Goal: Communication & Community: Answer question/provide support

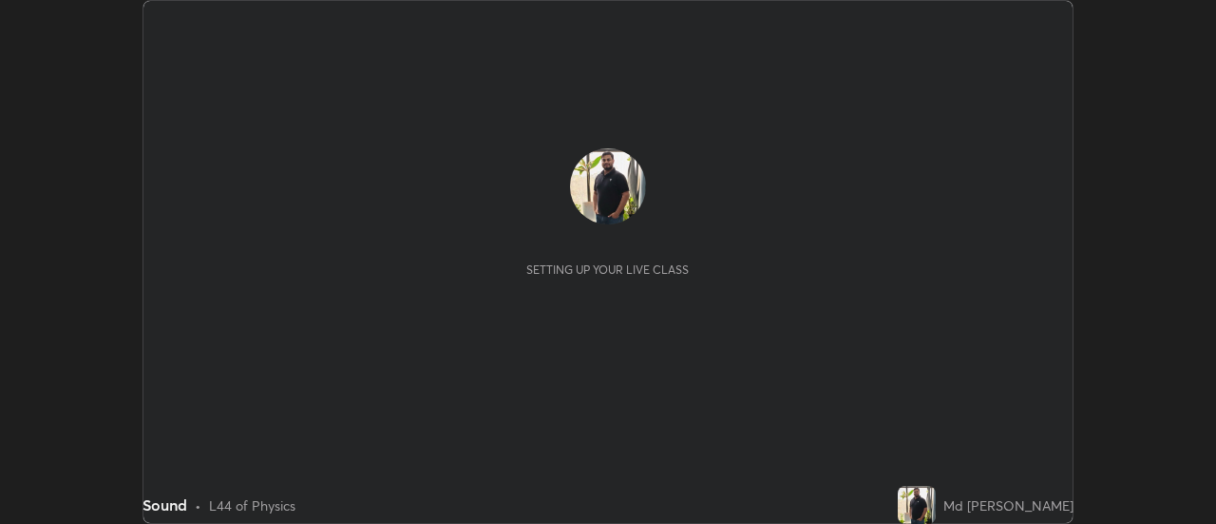
scroll to position [524, 1215]
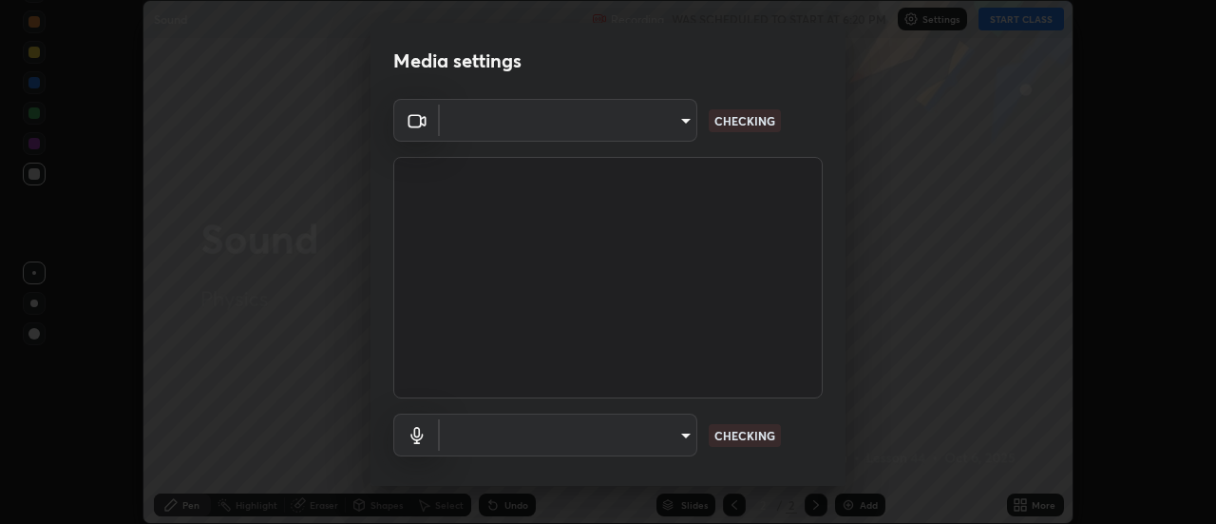
type input "0ade6c1a2b09329684cd28a63f80ec040423d12f5d12a0ebf447b2472701ef61"
type input "communications"
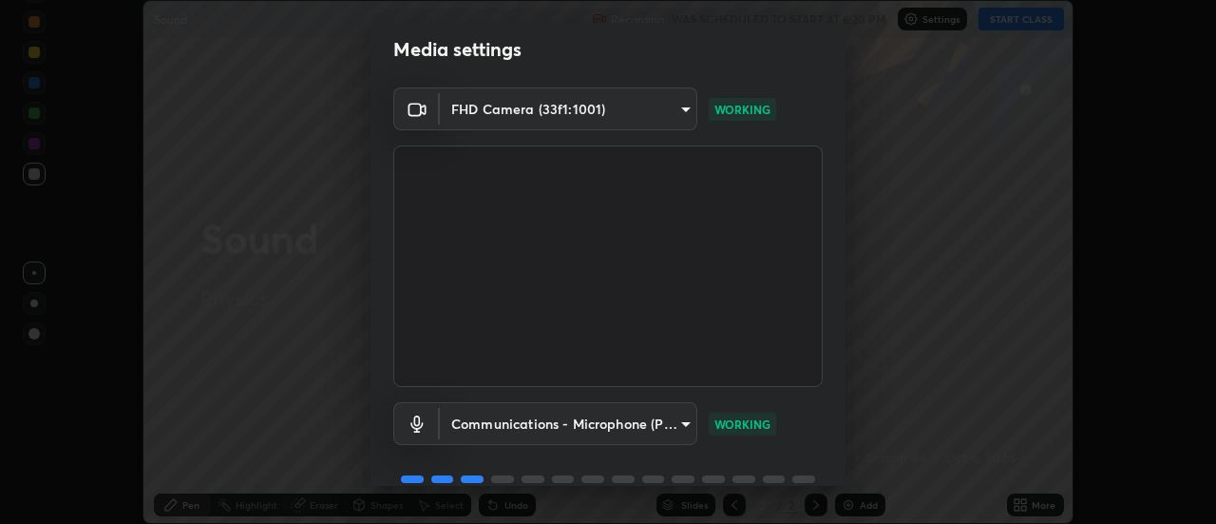
scroll to position [100, 0]
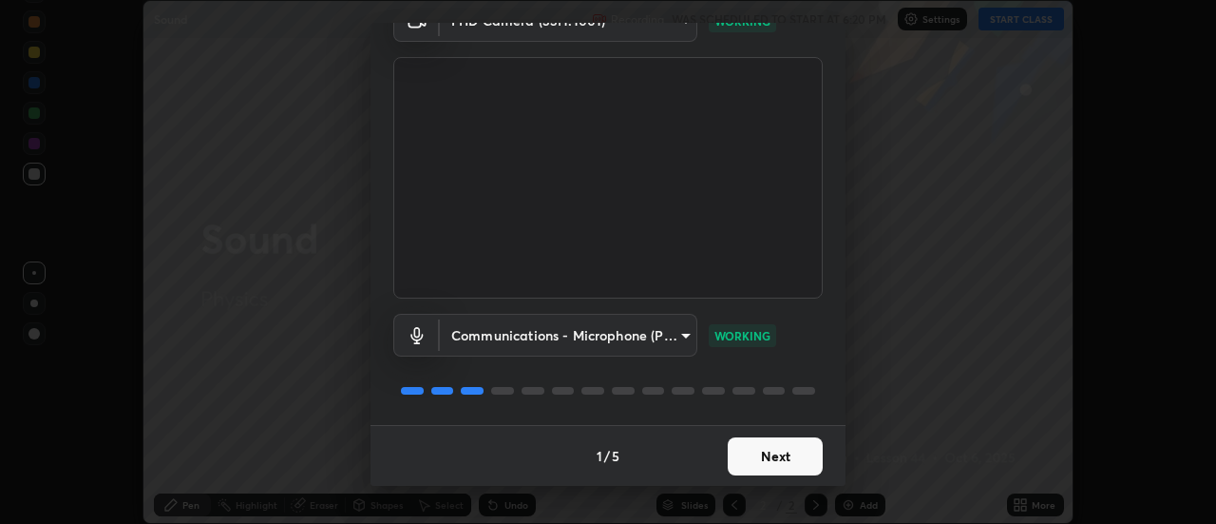
click at [789, 450] on button "Next" at bounding box center [775, 456] width 95 height 38
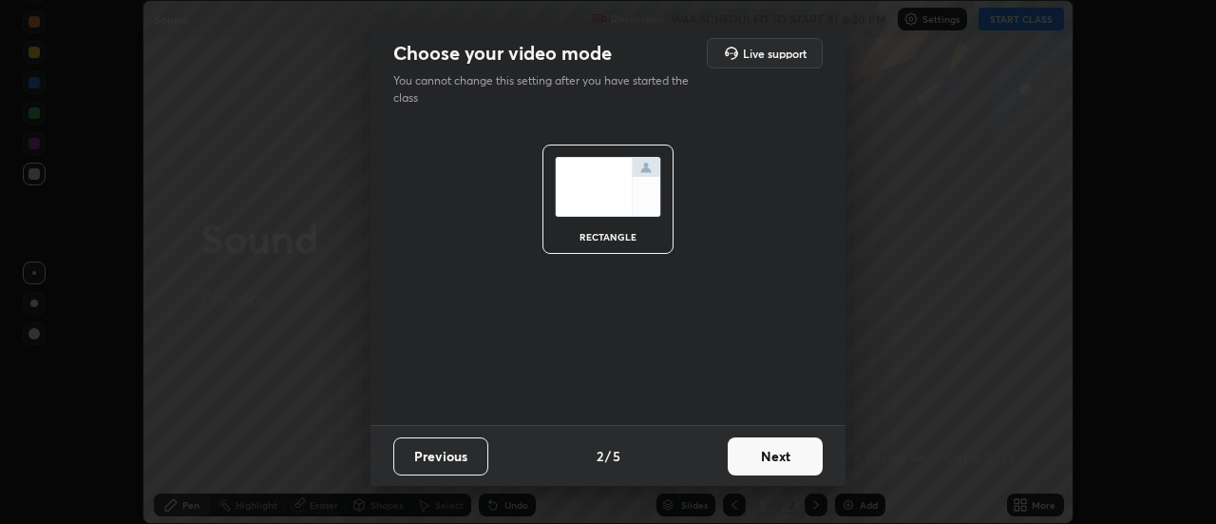
click at [798, 452] on button "Next" at bounding box center [775, 456] width 95 height 38
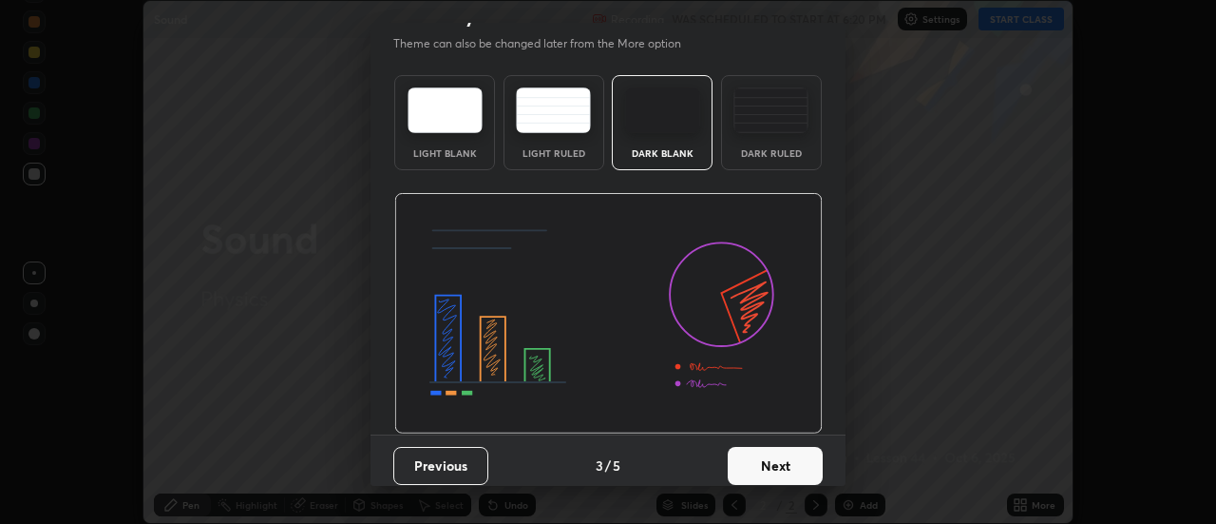
scroll to position [47, 0]
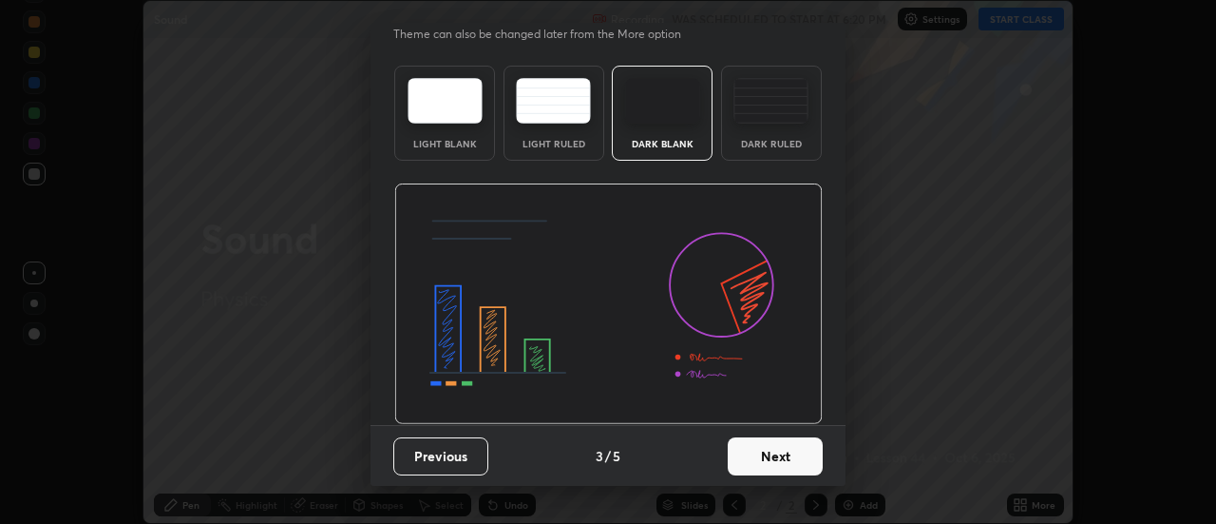
click at [792, 454] on button "Next" at bounding box center [775, 456] width 95 height 38
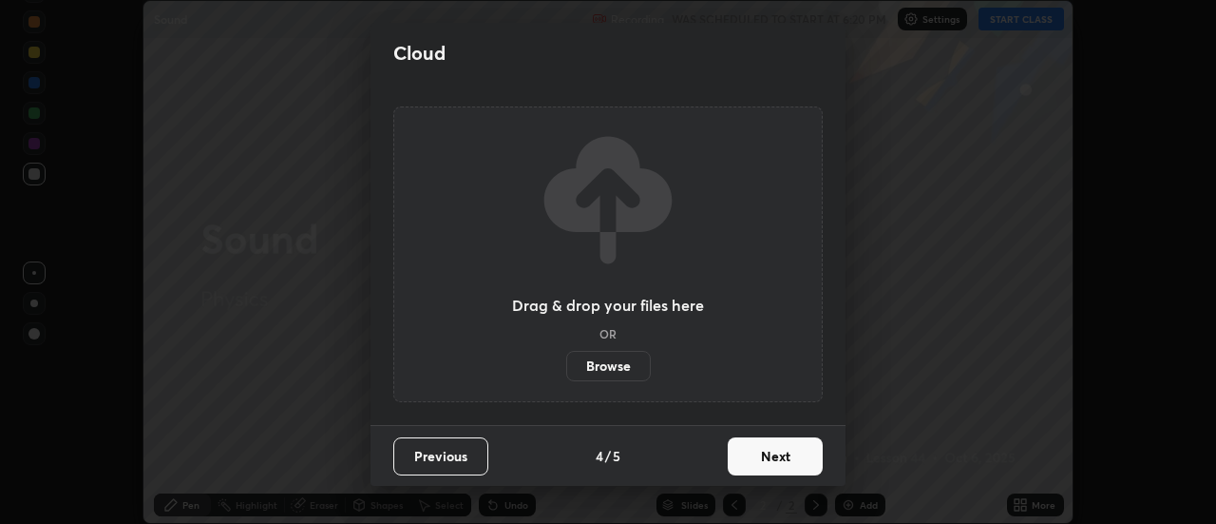
click at [804, 461] on button "Next" at bounding box center [775, 456] width 95 height 38
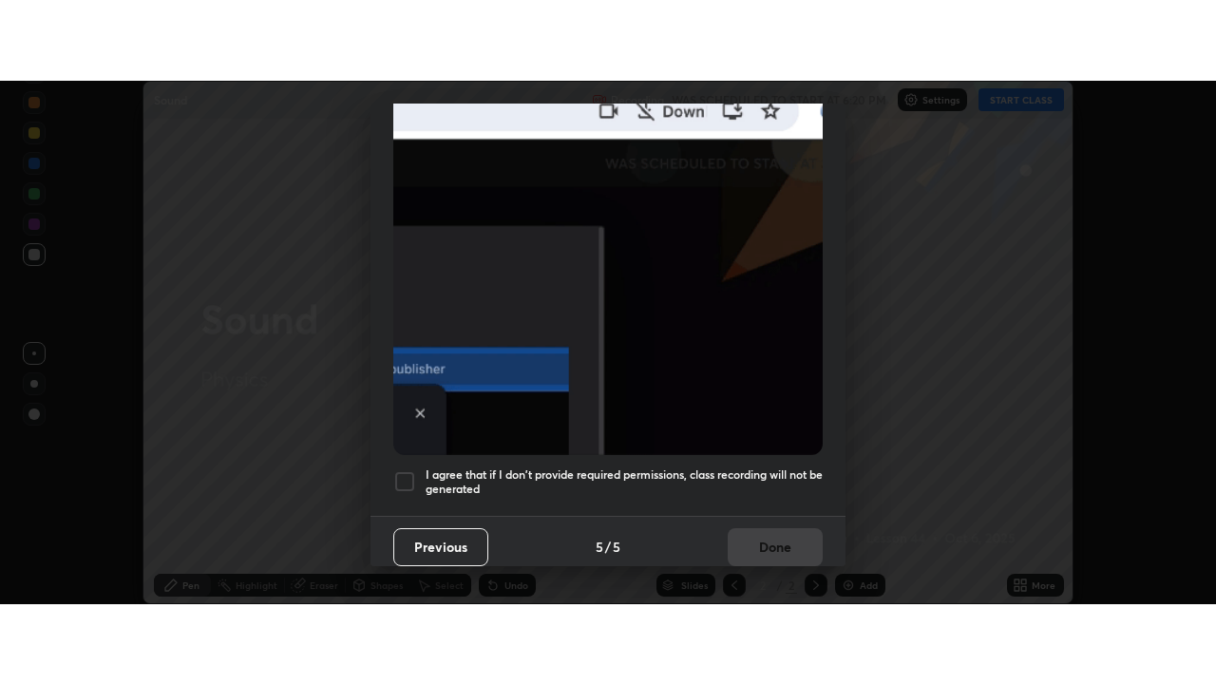
scroll to position [487, 0]
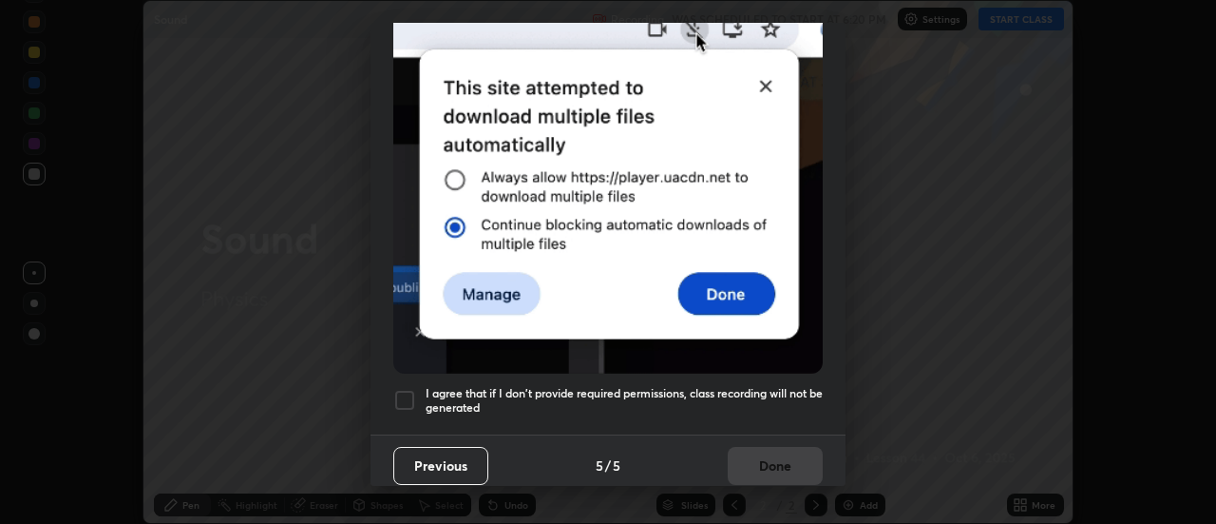
click at [408, 390] on div at bounding box center [404, 400] width 23 height 23
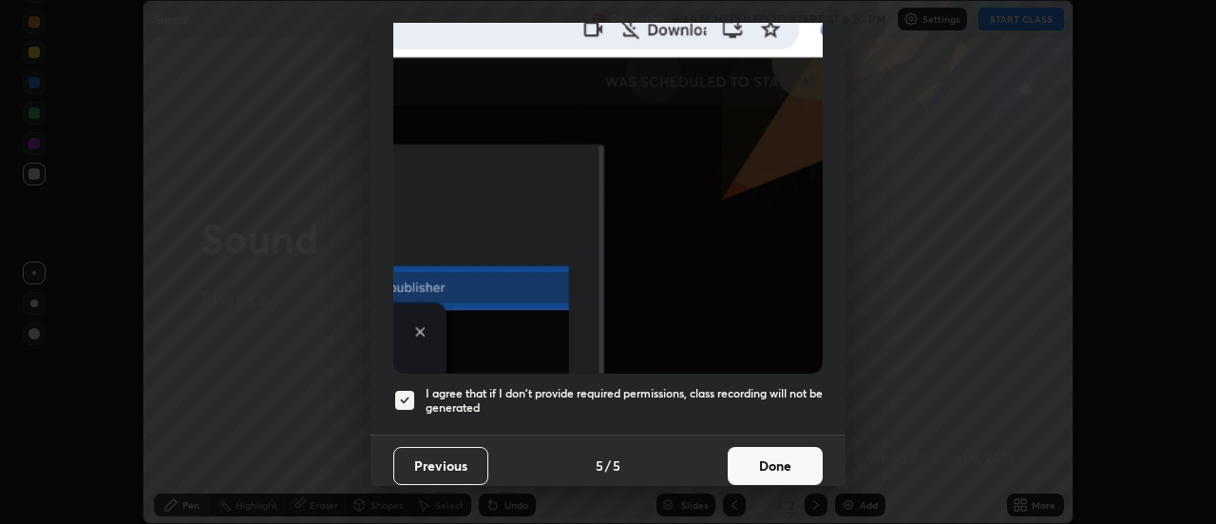
click at [773, 450] on button "Done" at bounding box center [775, 466] width 95 height 38
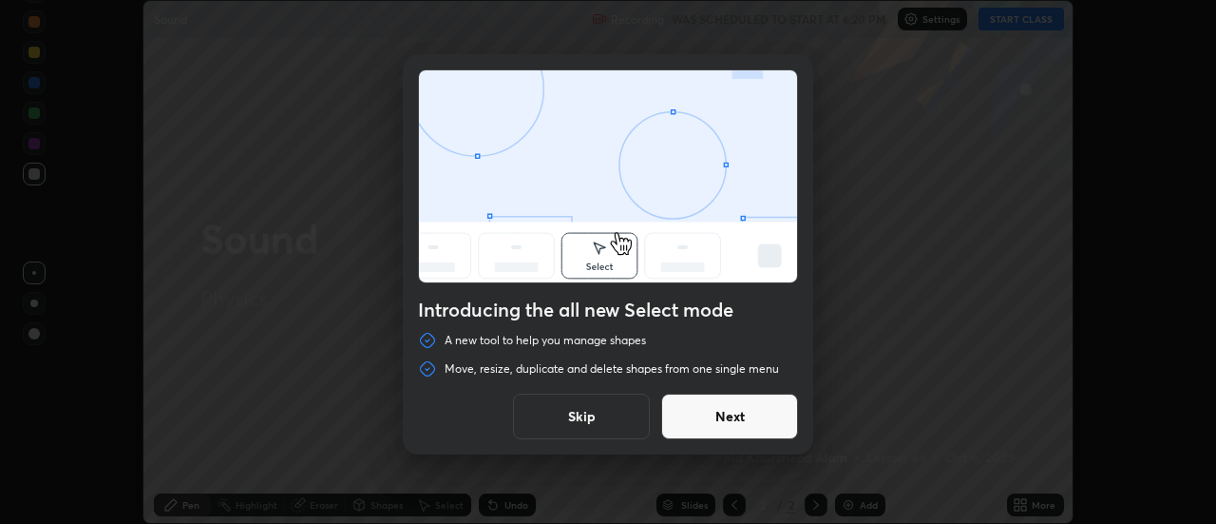
click at [577, 423] on button "Skip" at bounding box center [581, 416] width 137 height 46
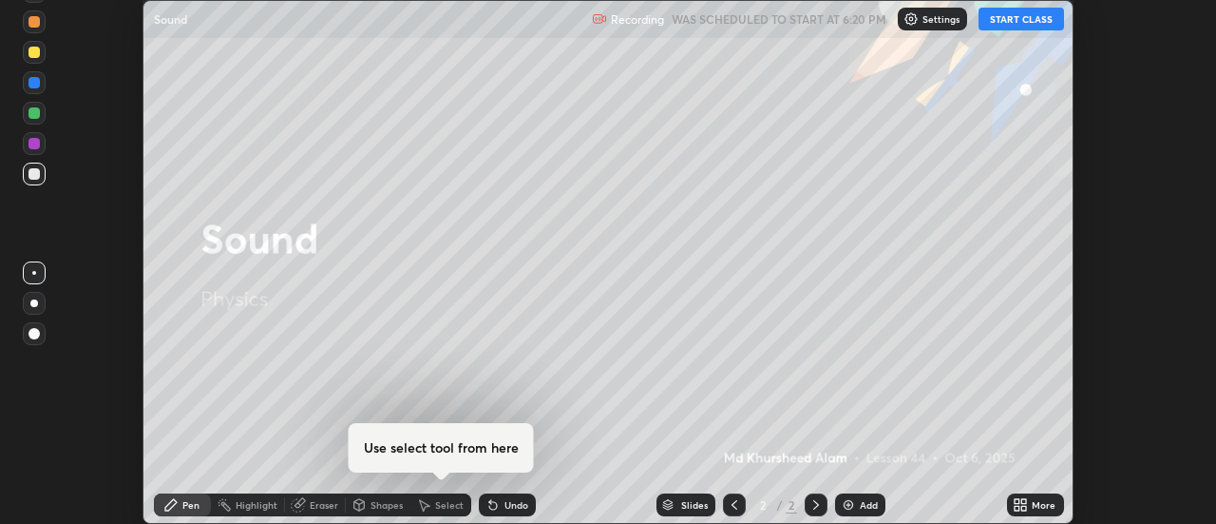
click at [1044, 505] on div "More" at bounding box center [1044, 505] width 24 height 10
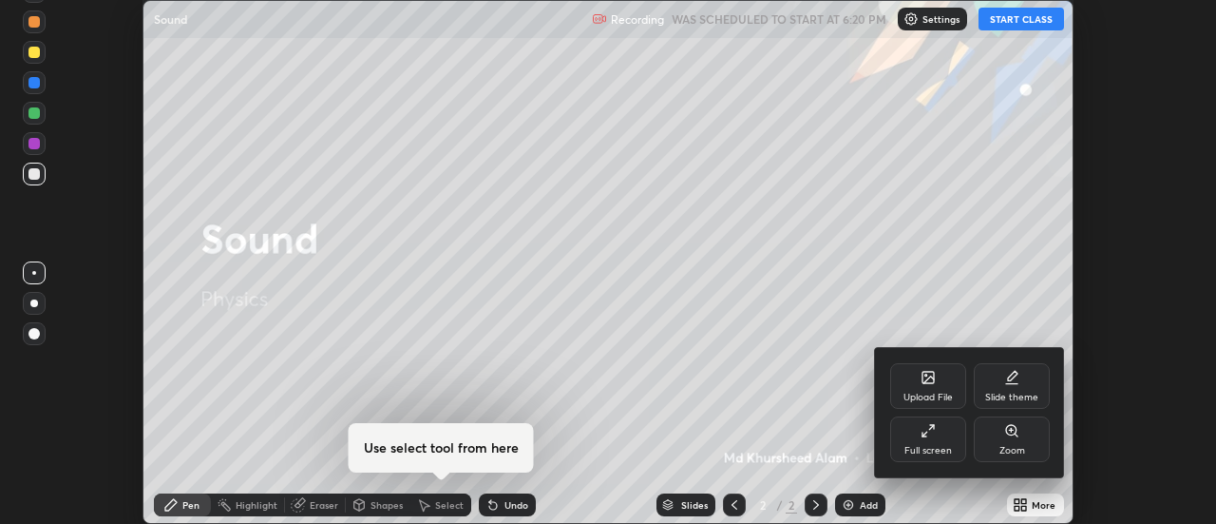
click at [925, 438] on div "Full screen" at bounding box center [928, 439] width 76 height 46
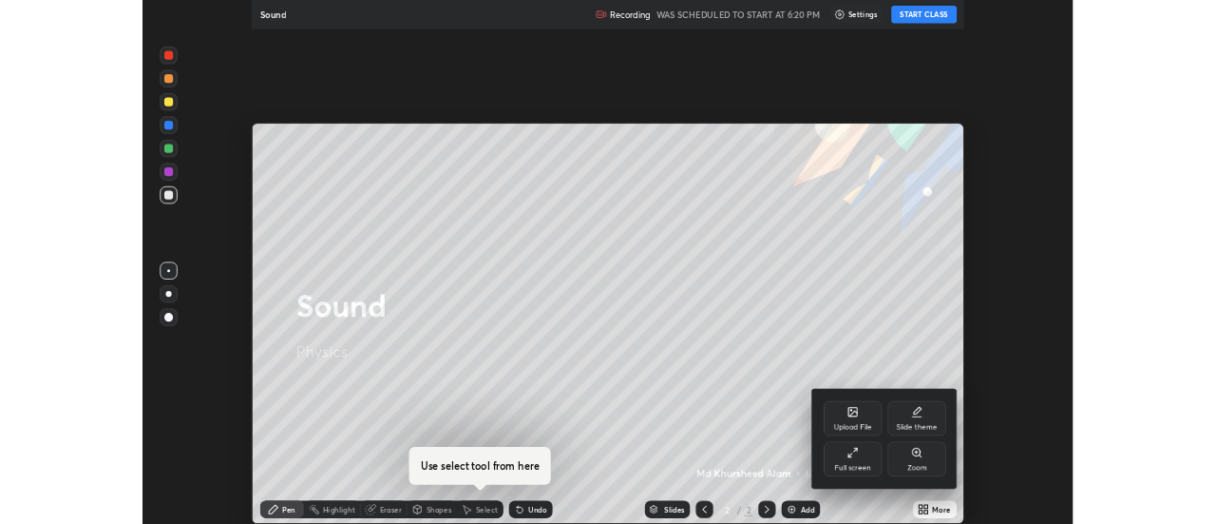
scroll to position [684, 1216]
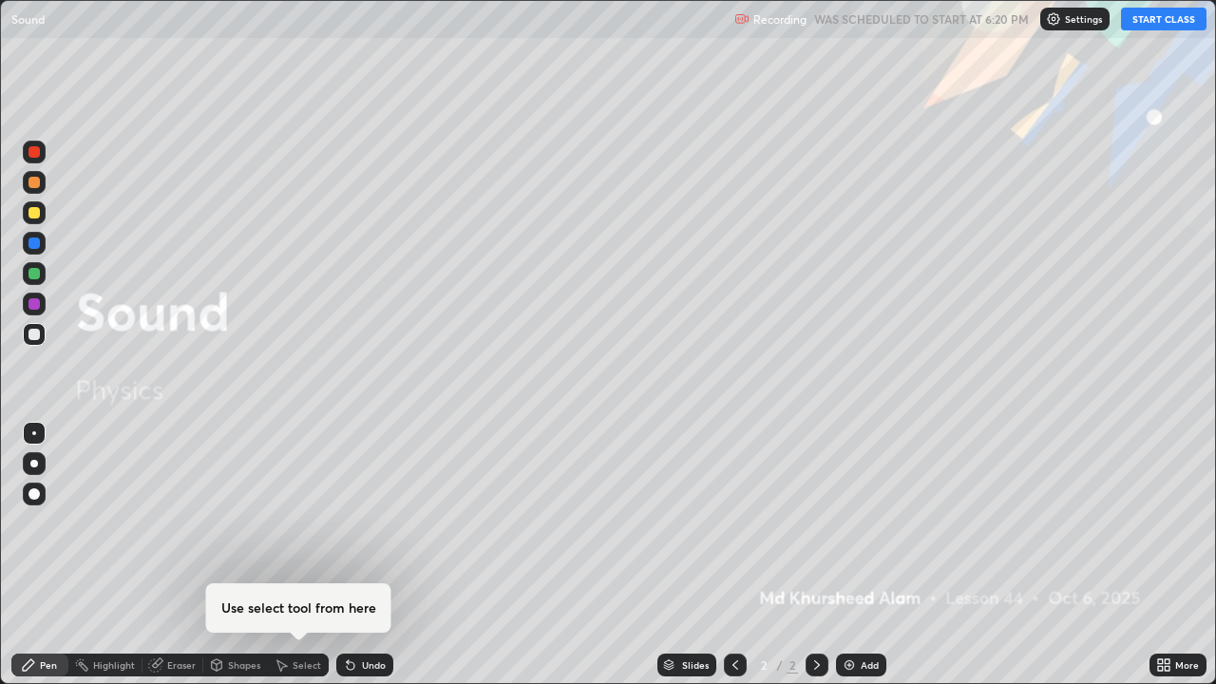
click at [1162, 20] on button "START CLASS" at bounding box center [1164, 19] width 86 height 23
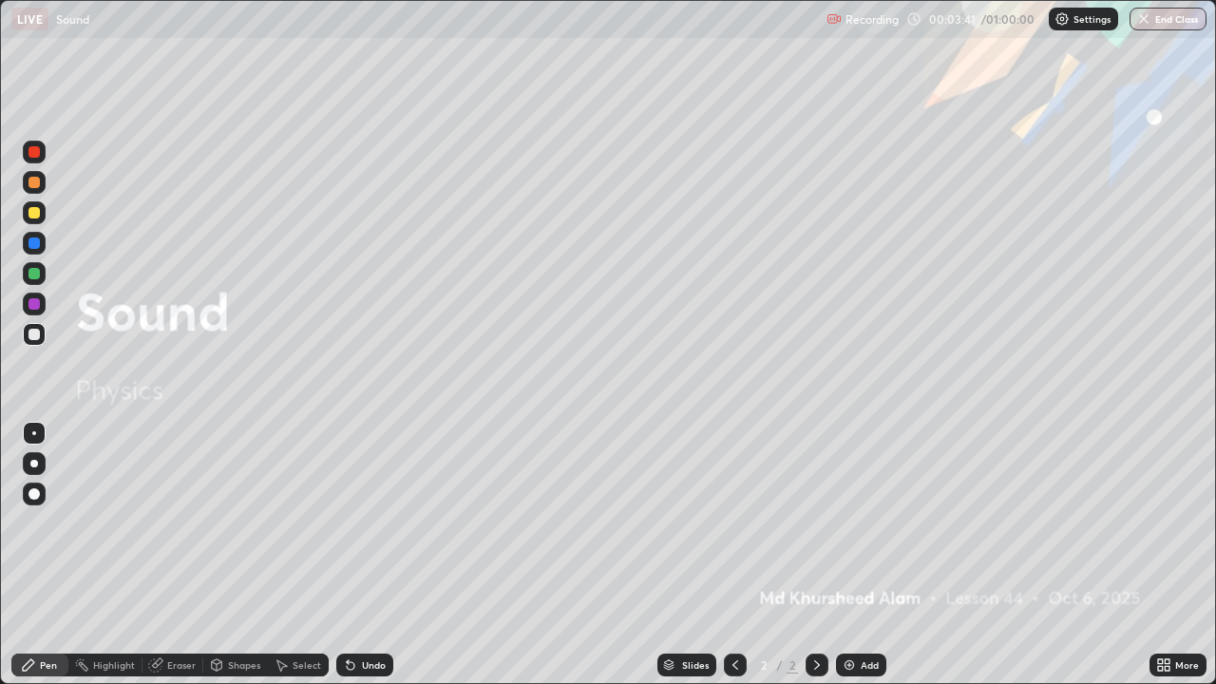
click at [356, 523] on div "Undo" at bounding box center [364, 665] width 57 height 23
click at [172, 523] on div "Eraser" at bounding box center [181, 665] width 29 height 10
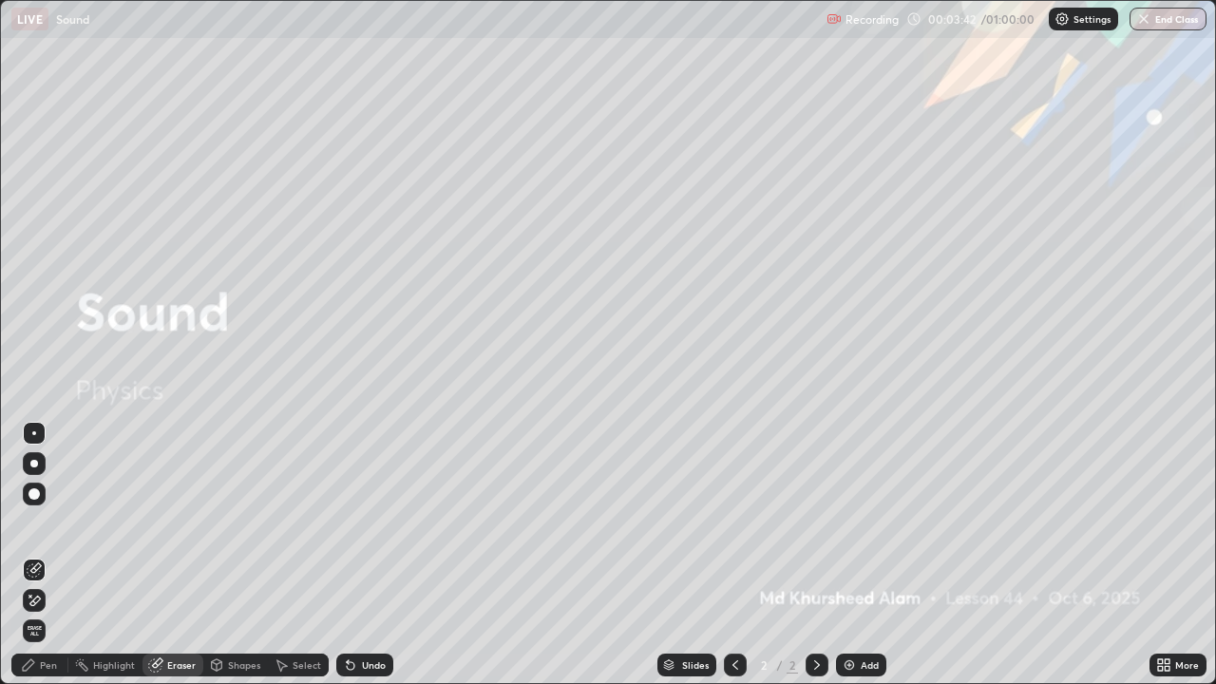
click at [172, 523] on div "Eraser" at bounding box center [181, 665] width 29 height 10
click at [34, 523] on span "Erase all" at bounding box center [34, 630] width 21 height 11
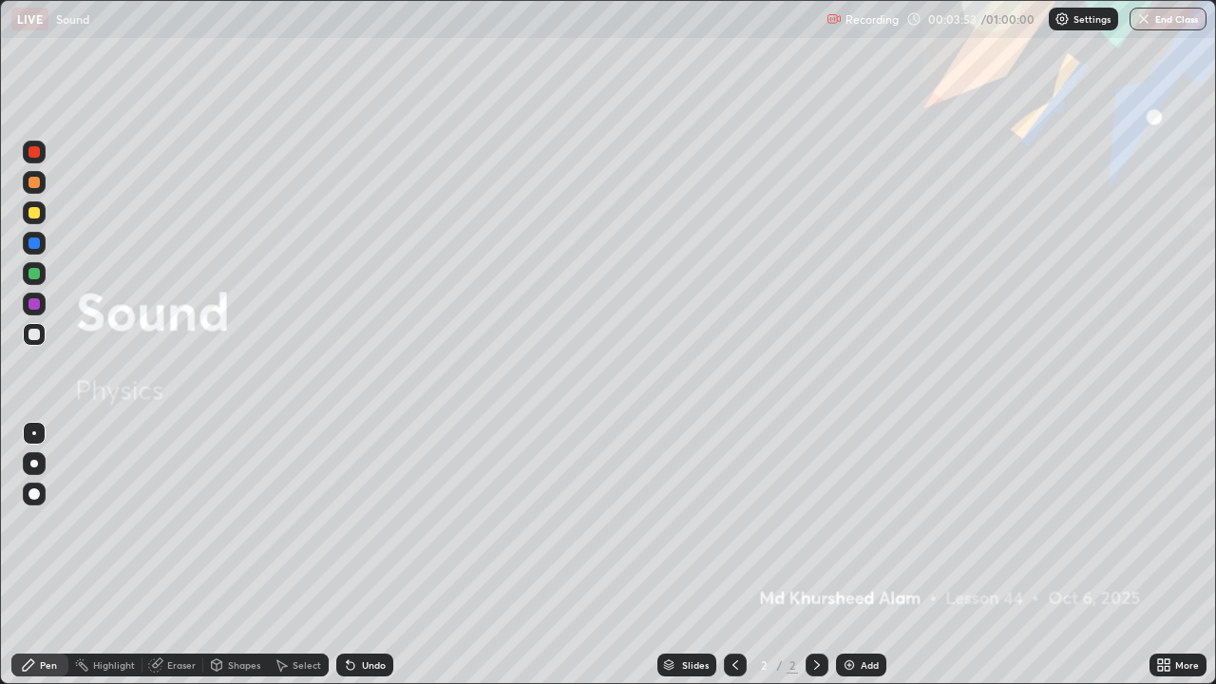
click at [222, 523] on icon at bounding box center [216, 665] width 15 height 15
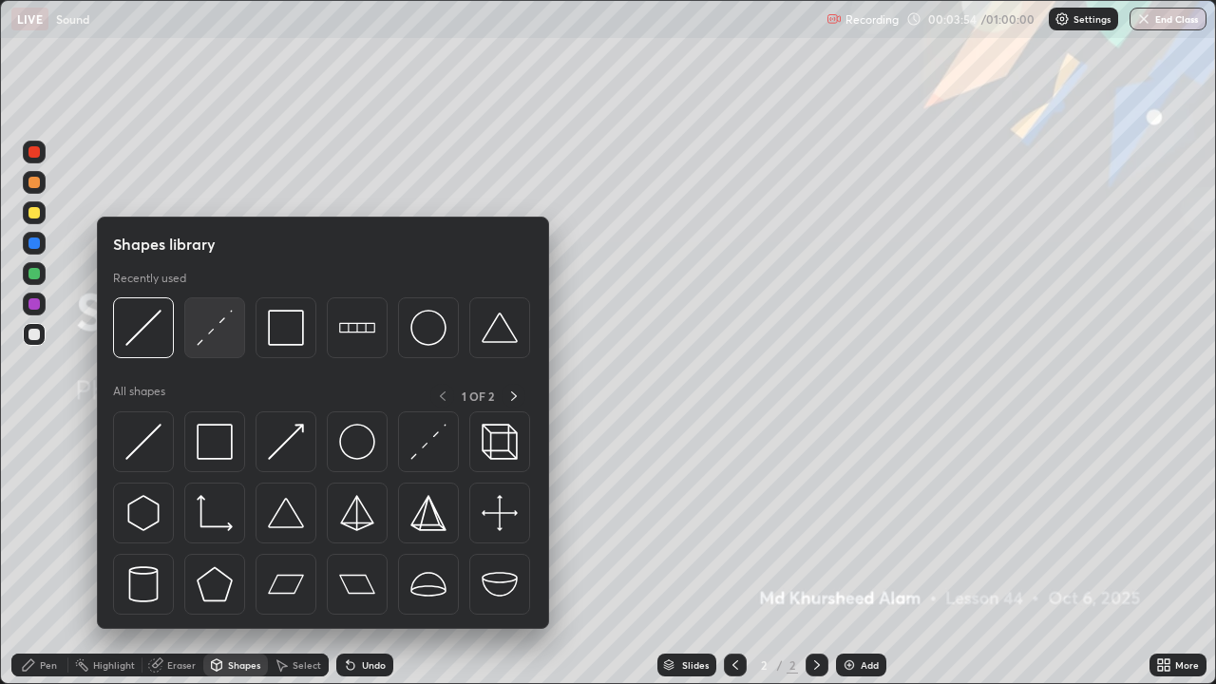
click at [205, 327] on img at bounding box center [215, 328] width 36 height 36
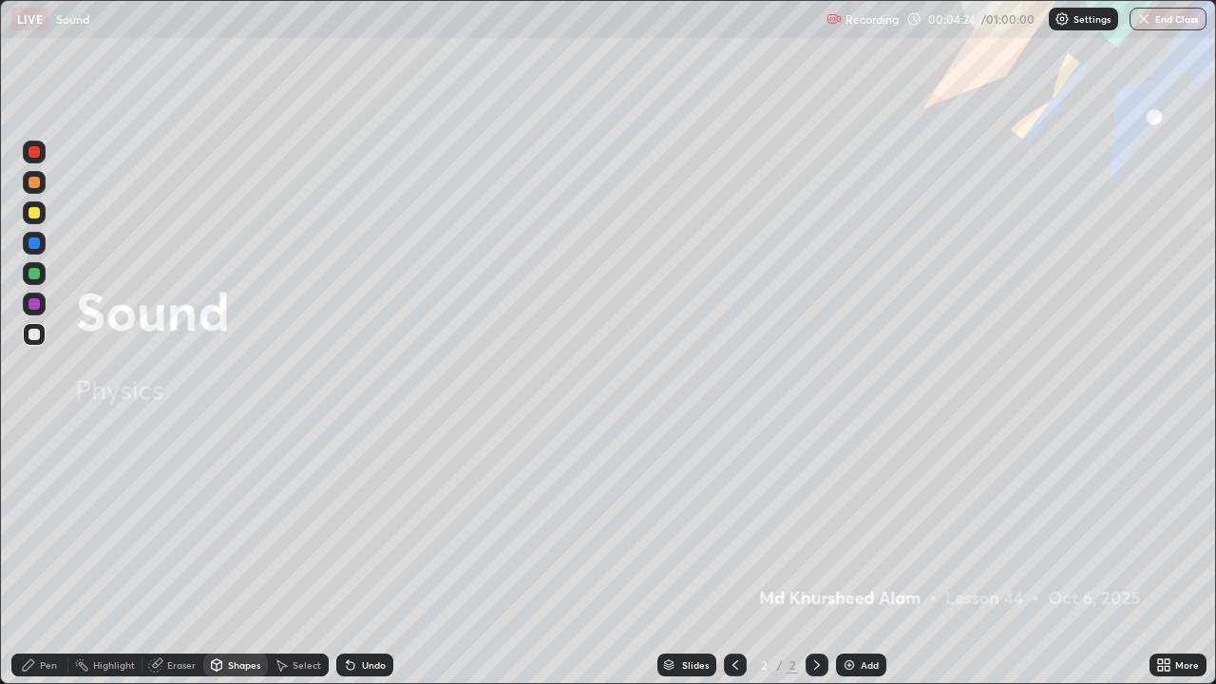
click at [159, 523] on icon at bounding box center [155, 665] width 12 height 12
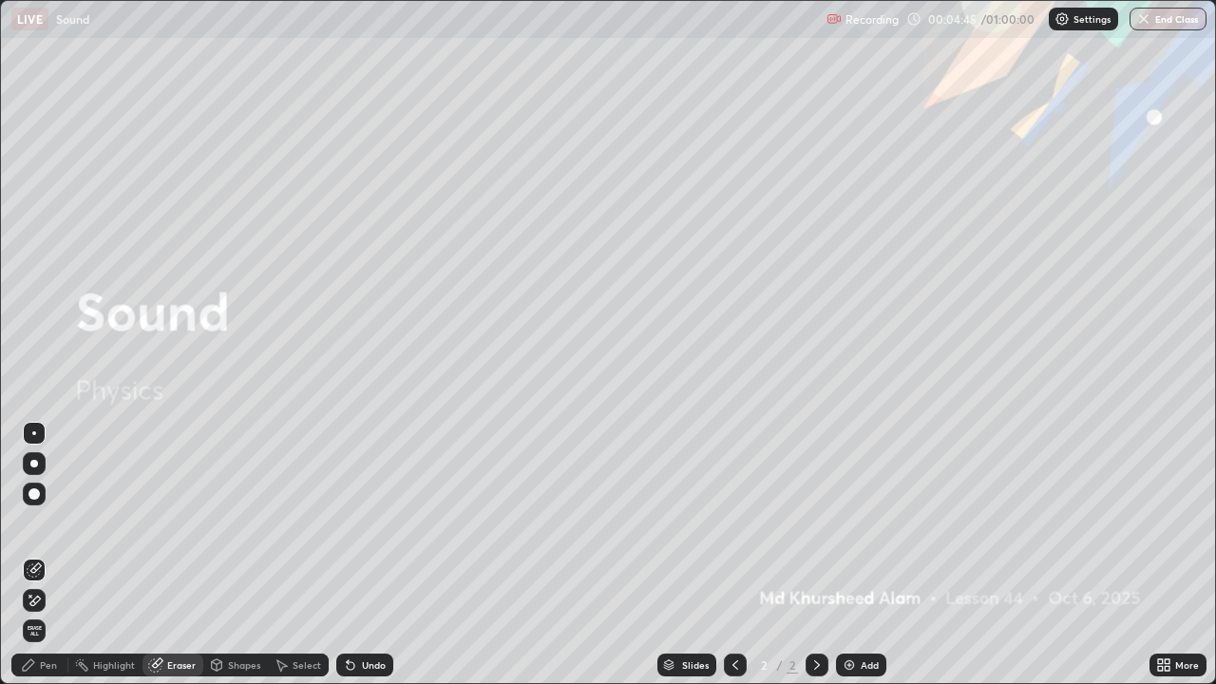
click at [181, 523] on div "Eraser" at bounding box center [181, 665] width 29 height 10
click at [39, 523] on div "Pen" at bounding box center [39, 665] width 57 height 23
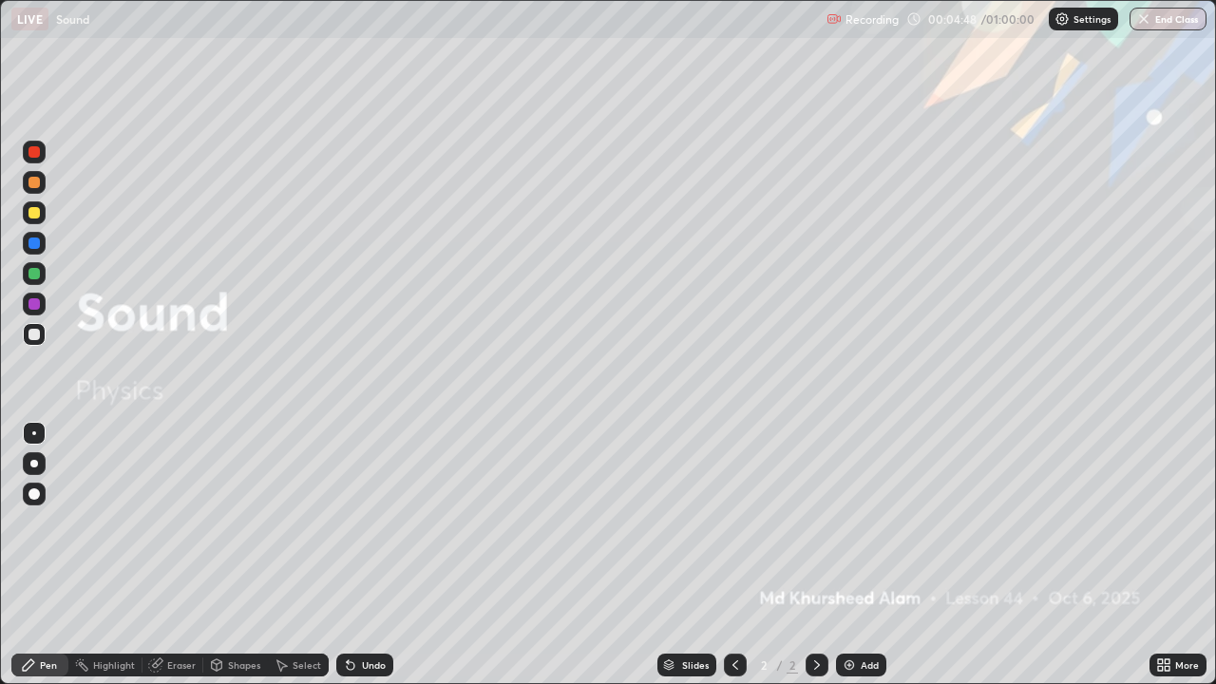
click at [35, 302] on div at bounding box center [34, 303] width 11 height 11
click at [880, 523] on div "Add" at bounding box center [861, 665] width 50 height 23
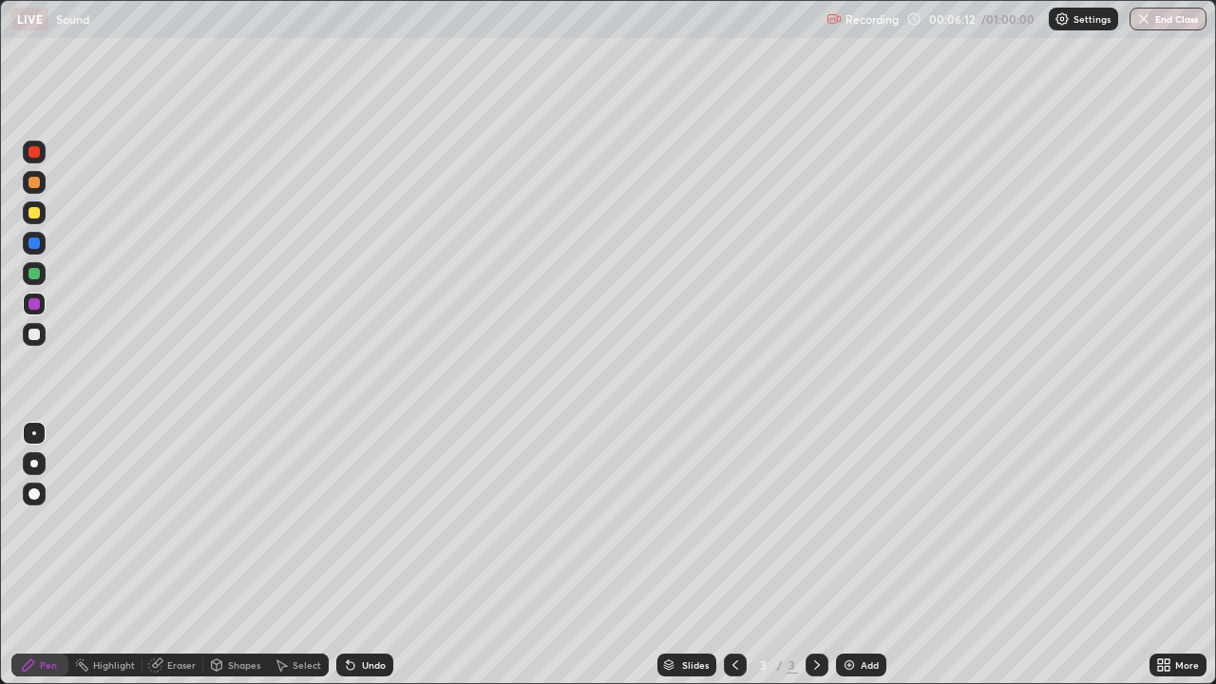
click at [167, 523] on div "Eraser" at bounding box center [181, 665] width 29 height 10
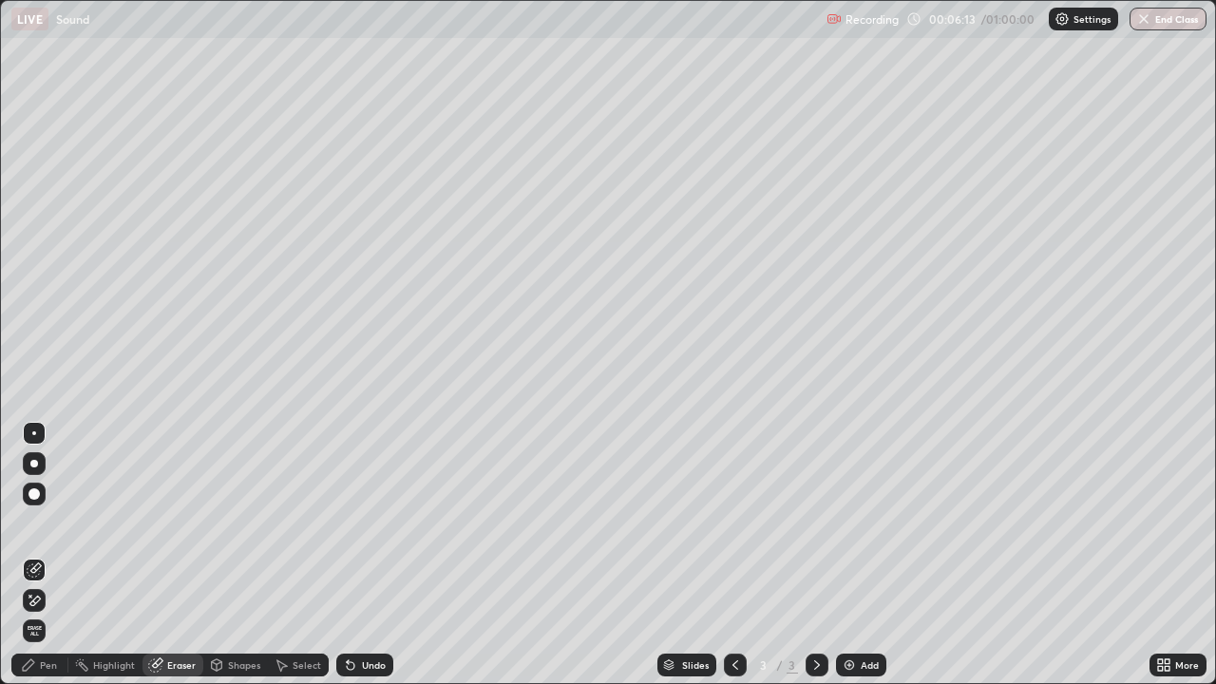
click at [231, 523] on div "Shapes" at bounding box center [244, 665] width 32 height 10
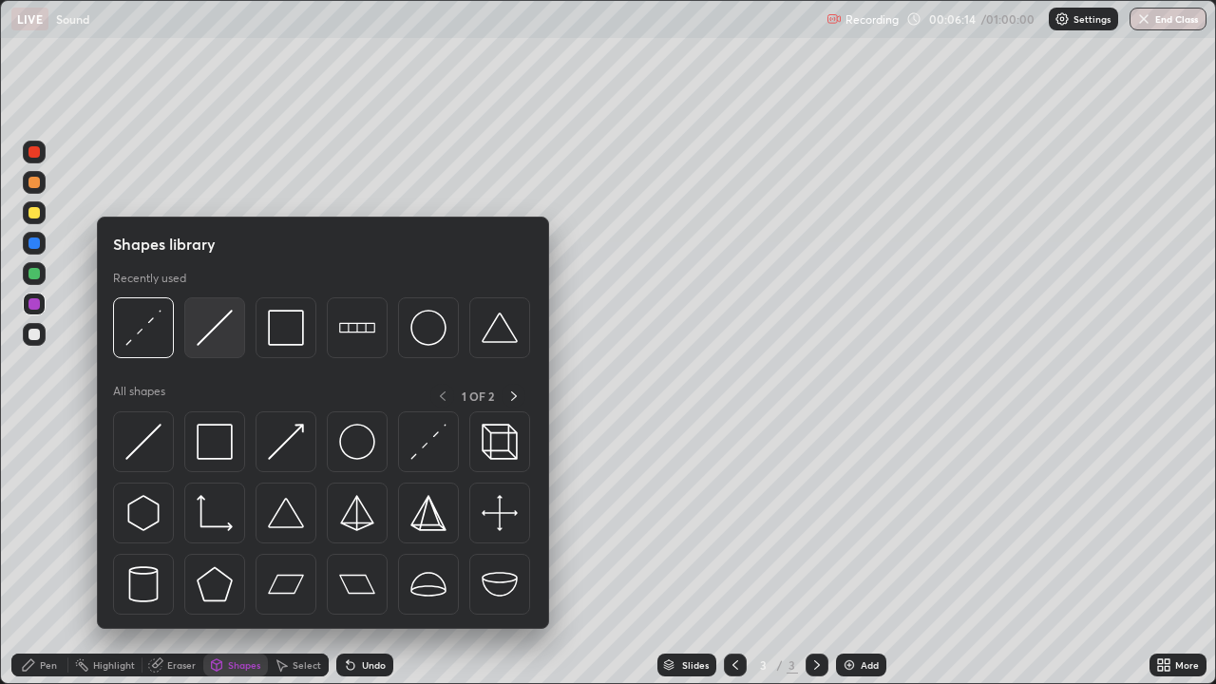
click at [206, 335] on img at bounding box center [215, 328] width 36 height 36
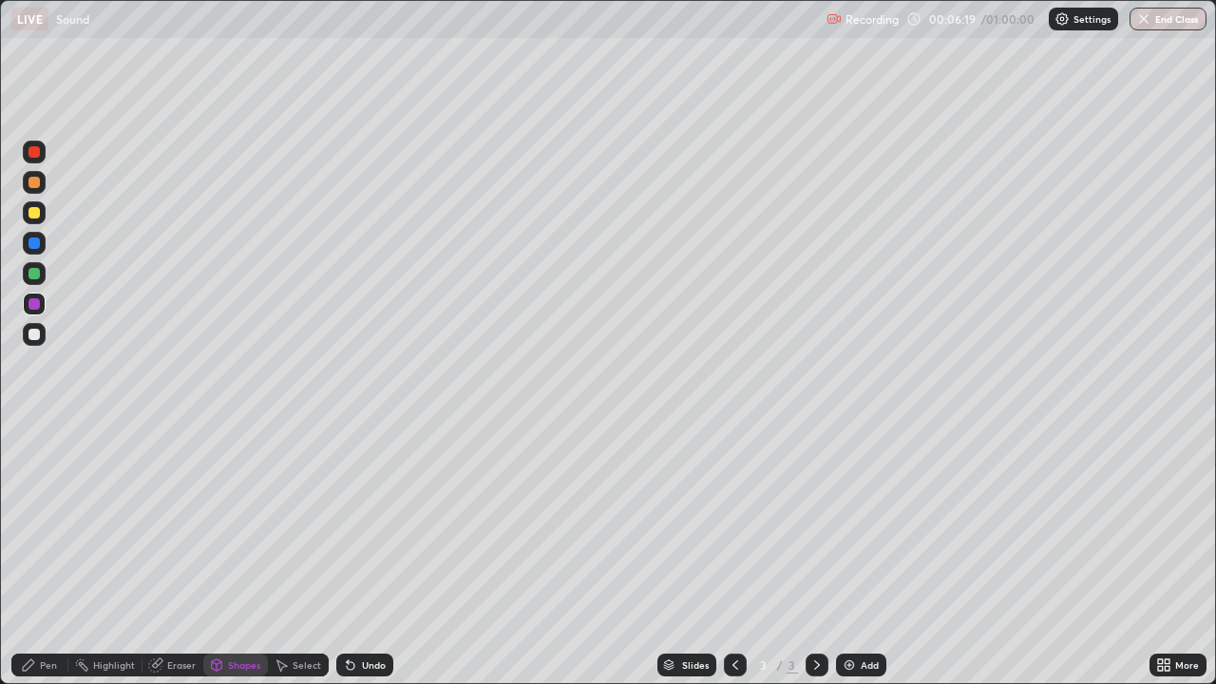
click at [224, 523] on div "Shapes" at bounding box center [235, 665] width 65 height 23
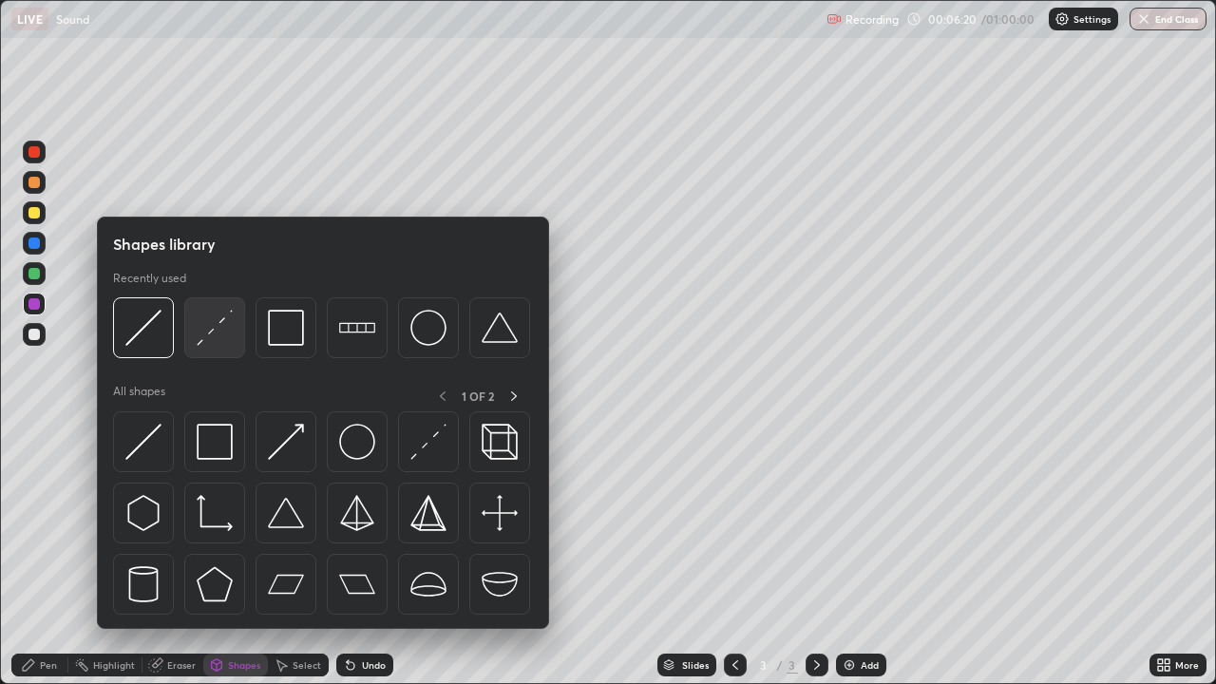
click at [212, 334] on img at bounding box center [215, 328] width 36 height 36
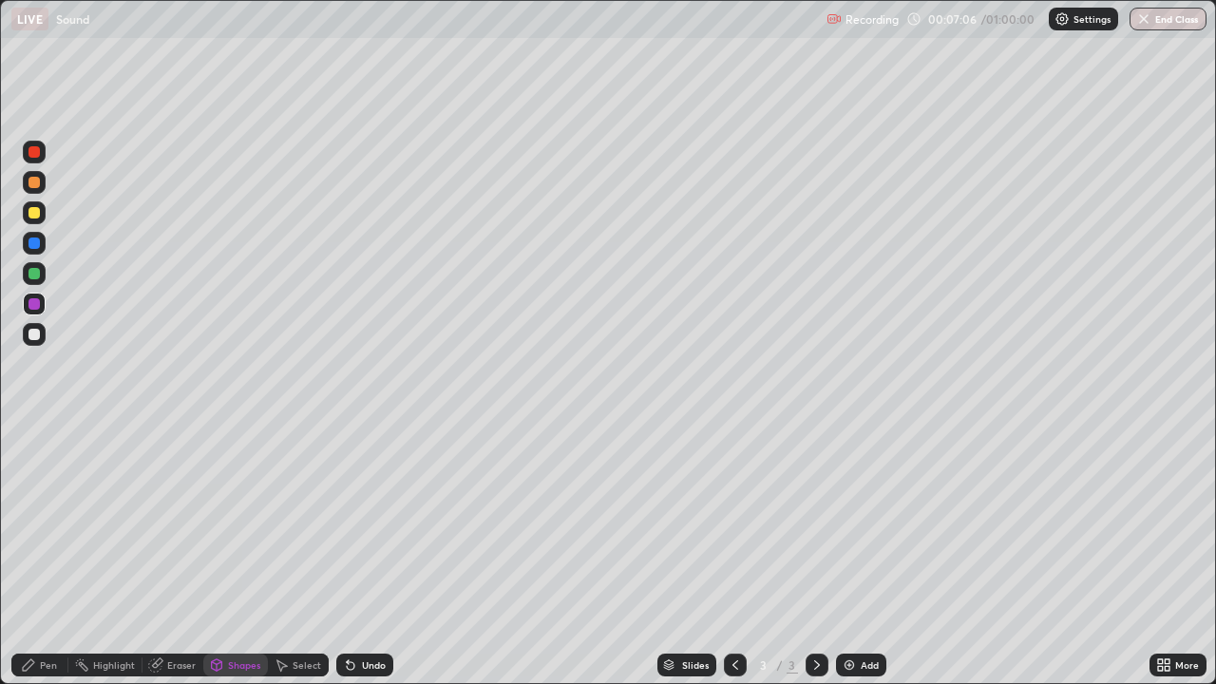
click at [31, 523] on icon at bounding box center [28, 664] width 11 height 11
click at [358, 523] on div "Undo" at bounding box center [364, 665] width 57 height 23
click at [355, 523] on div "Undo" at bounding box center [364, 665] width 57 height 23
click at [358, 523] on div "Undo" at bounding box center [364, 665] width 57 height 23
click at [354, 523] on icon at bounding box center [350, 665] width 15 height 15
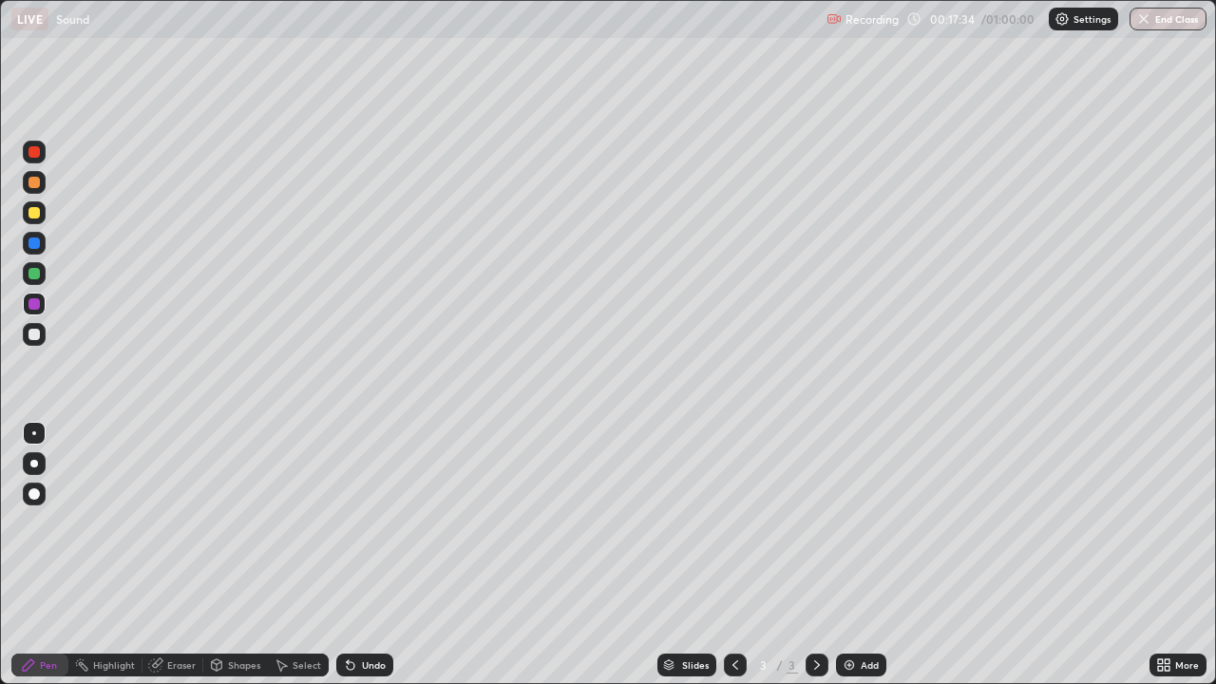
click at [851, 523] on img at bounding box center [849, 665] width 15 height 15
click at [36, 242] on div at bounding box center [34, 243] width 11 height 11
click at [218, 523] on icon at bounding box center [217, 664] width 10 height 11
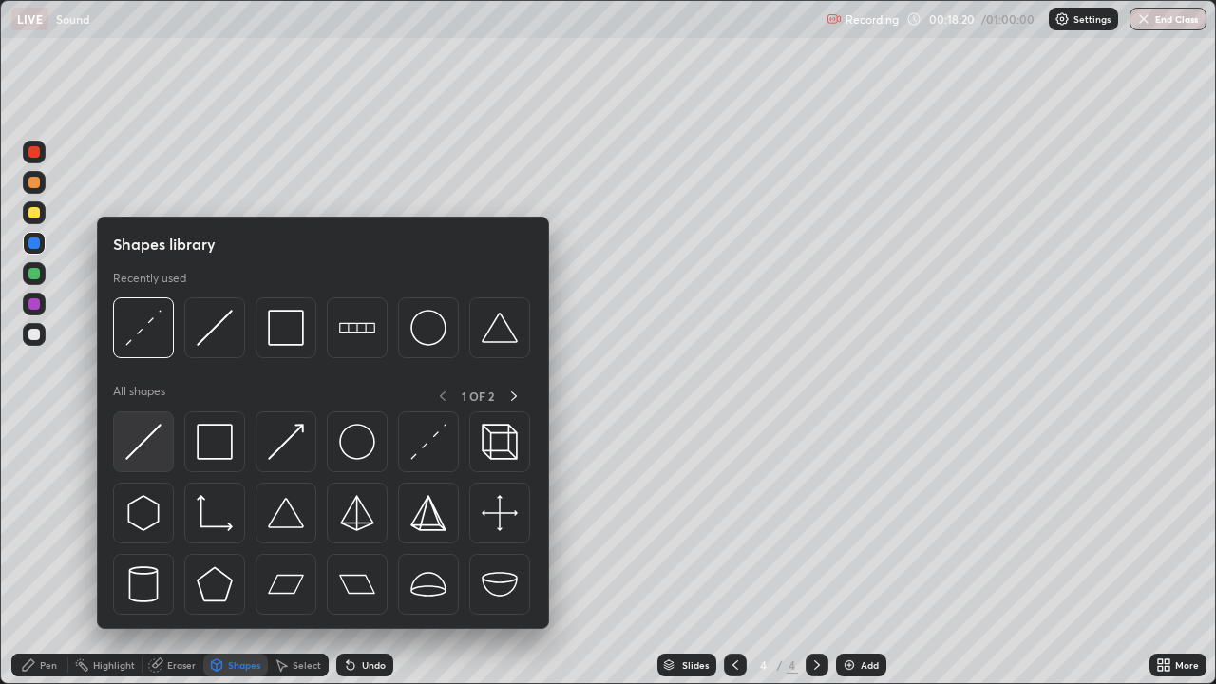
click at [141, 447] on img at bounding box center [143, 442] width 36 height 36
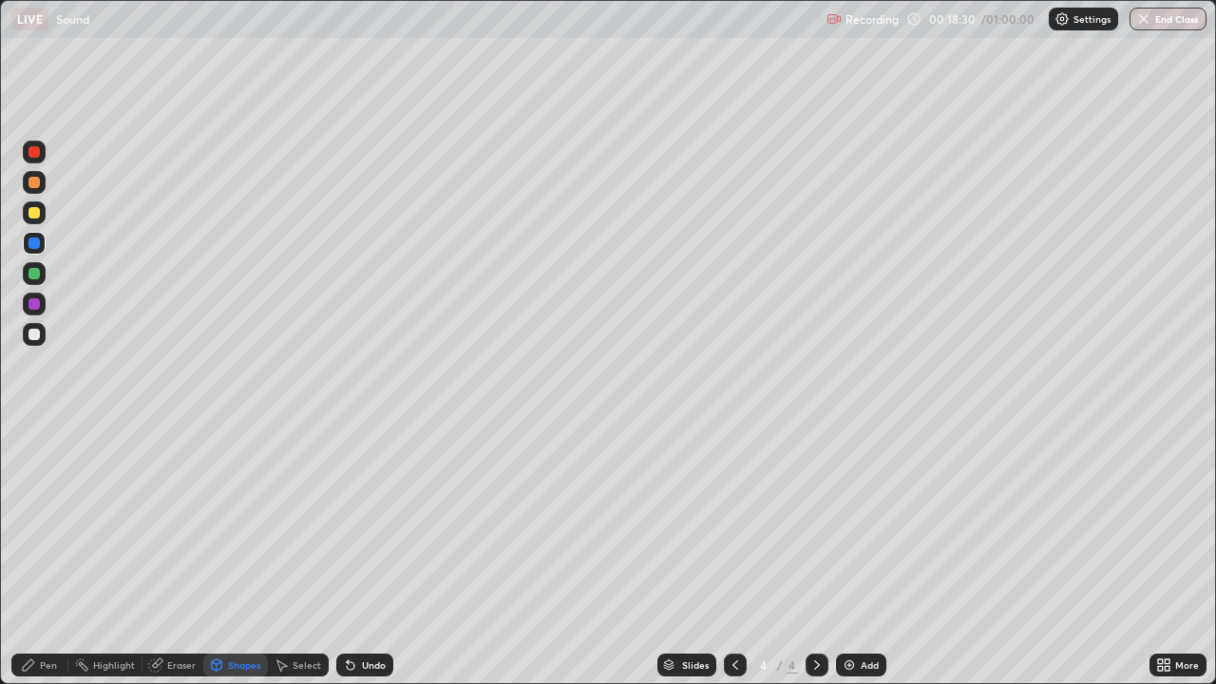
click at [48, 523] on div "Pen" at bounding box center [48, 665] width 17 height 10
click at [363, 523] on div "Undo" at bounding box center [364, 665] width 57 height 23
click at [31, 212] on div at bounding box center [34, 212] width 11 height 11
click at [856, 523] on div "Add" at bounding box center [861, 665] width 50 height 23
click at [362, 523] on div "Undo" at bounding box center [374, 665] width 24 height 10
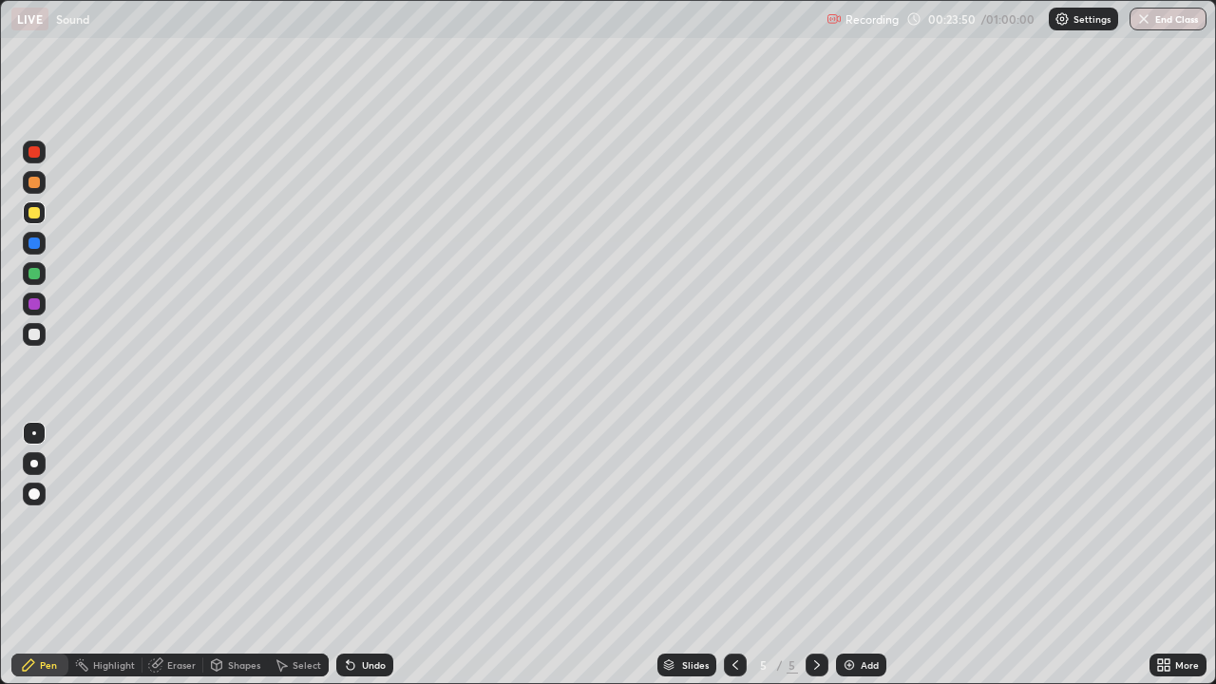
click at [362, 523] on div "Undo" at bounding box center [374, 665] width 24 height 10
click at [29, 239] on div at bounding box center [34, 243] width 11 height 11
click at [863, 523] on div "Add" at bounding box center [870, 665] width 18 height 10
click at [32, 181] on div at bounding box center [34, 182] width 11 height 11
click at [372, 523] on div "Undo" at bounding box center [374, 665] width 24 height 10
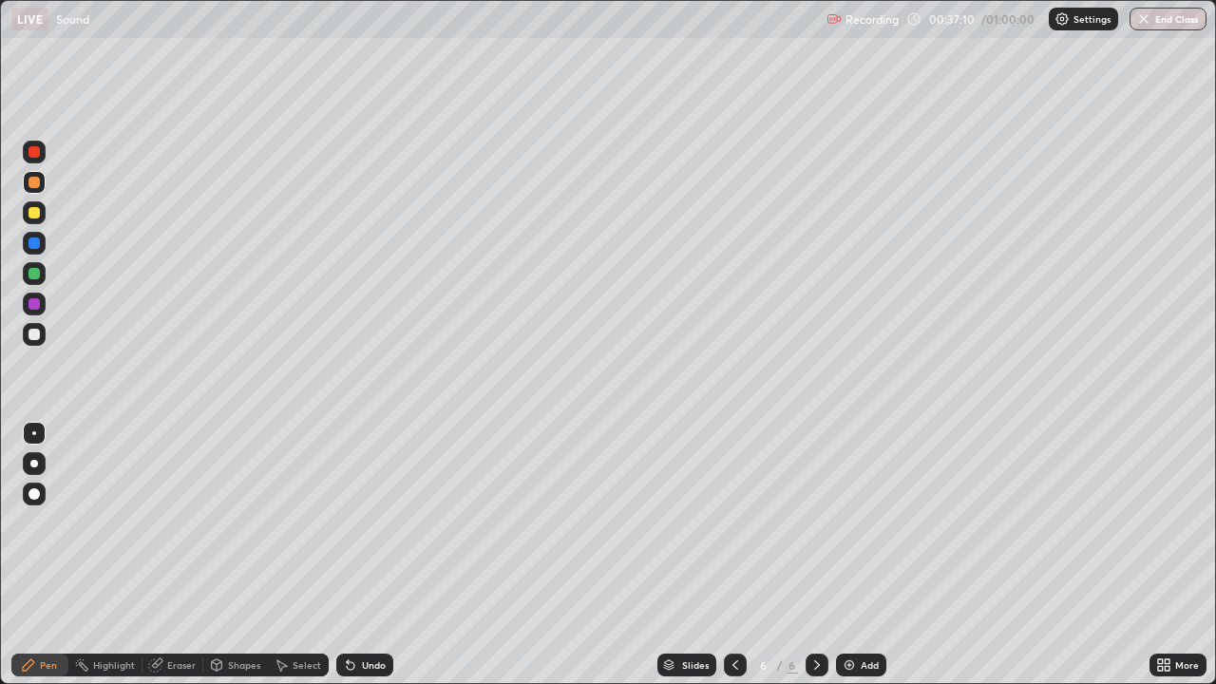
click at [855, 523] on div "Add" at bounding box center [861, 665] width 50 height 23
click at [361, 523] on div "Undo" at bounding box center [364, 665] width 57 height 23
click at [868, 523] on div "Add" at bounding box center [870, 665] width 18 height 10
click at [169, 523] on div "Eraser" at bounding box center [181, 665] width 29 height 10
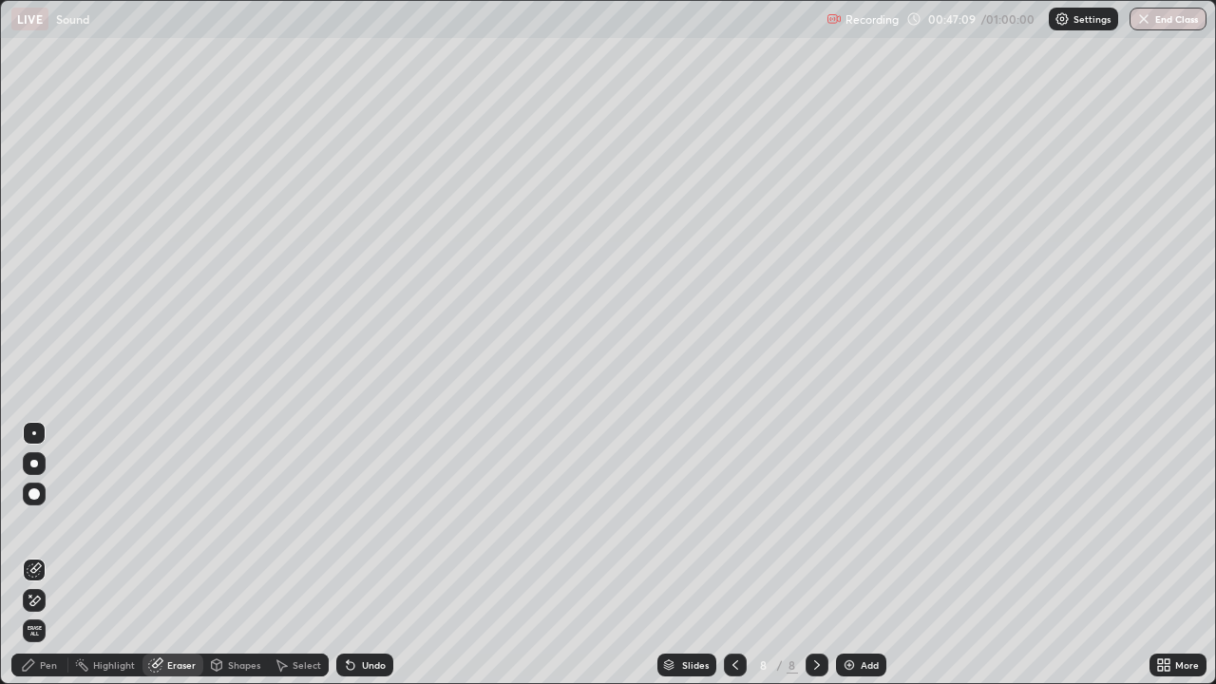
click at [33, 523] on div "Pen" at bounding box center [39, 665] width 57 height 23
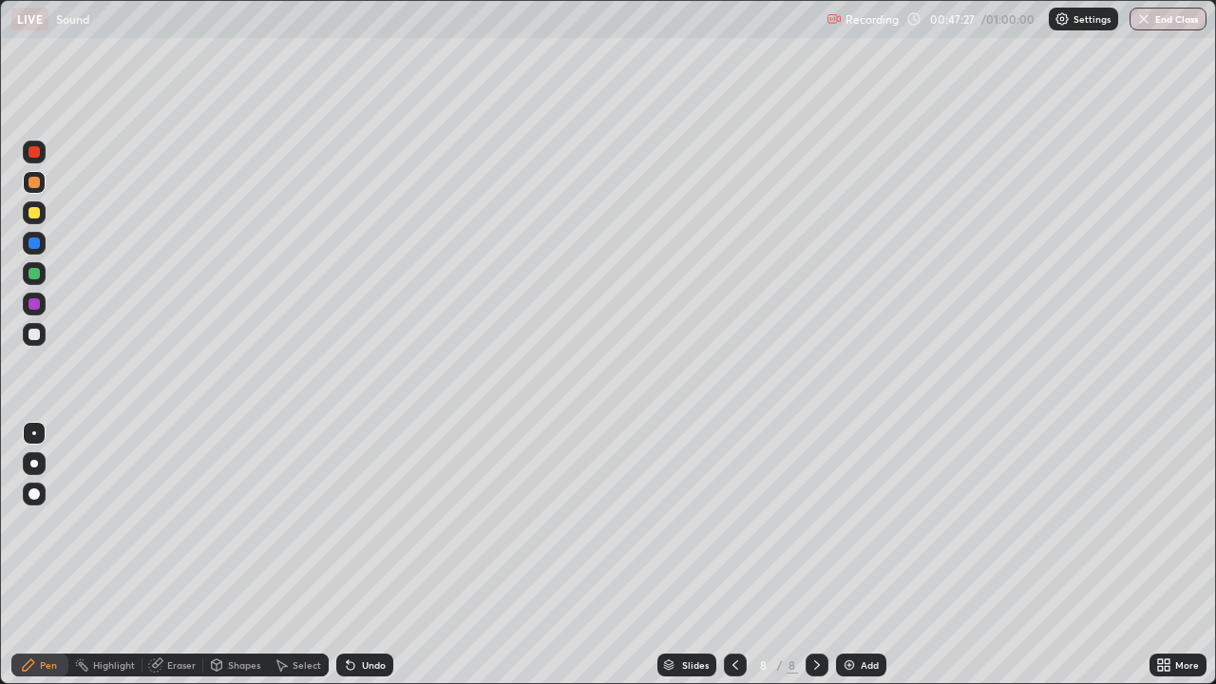
click at [1166, 23] on button "End Class" at bounding box center [1168, 19] width 77 height 23
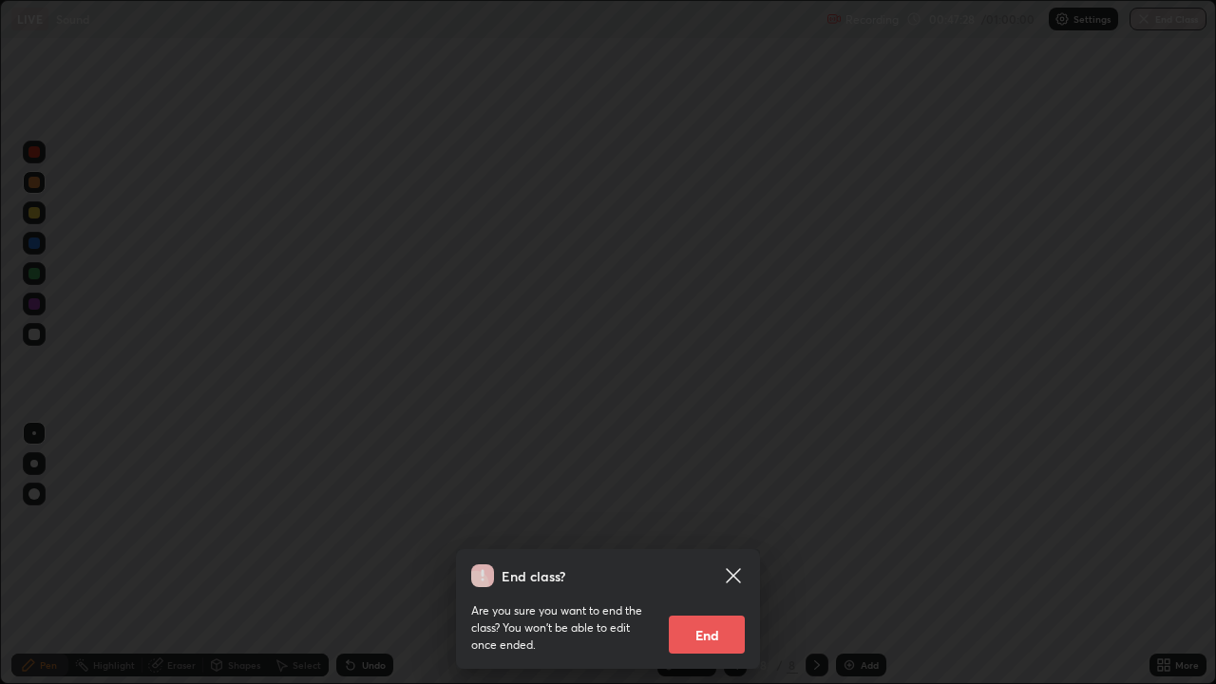
click at [704, 523] on button "End" at bounding box center [707, 635] width 76 height 38
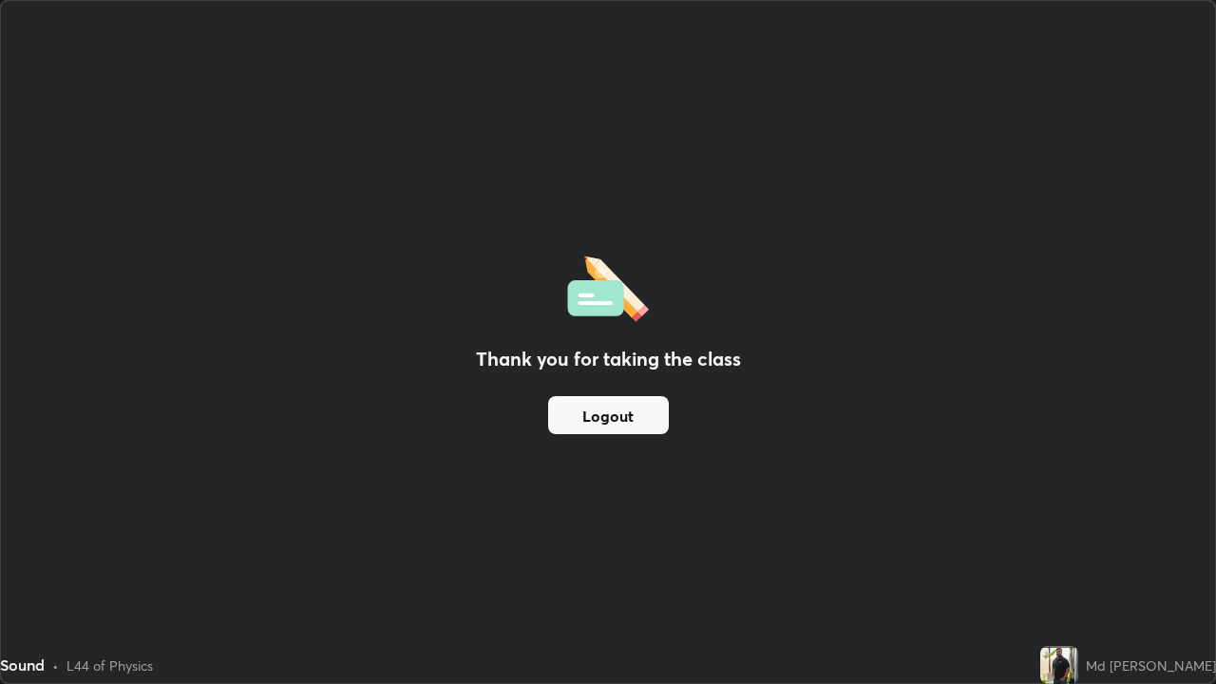
click at [629, 426] on button "Logout" at bounding box center [608, 415] width 121 height 38
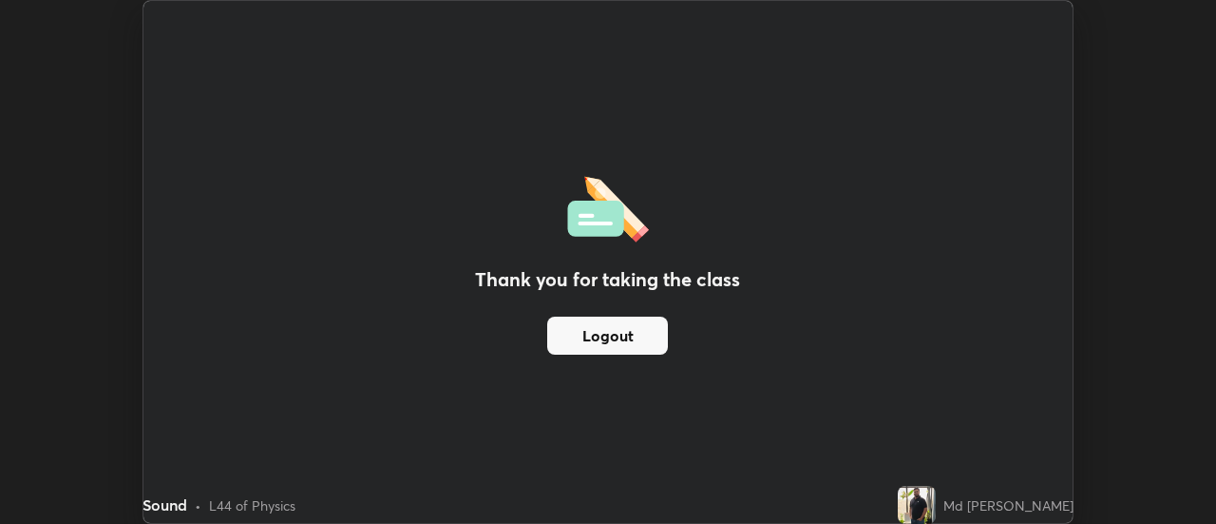
scroll to position [94500, 93807]
click at [592, 339] on button "Logout" at bounding box center [607, 335] width 121 height 38
